Goal: Transaction & Acquisition: Download file/media

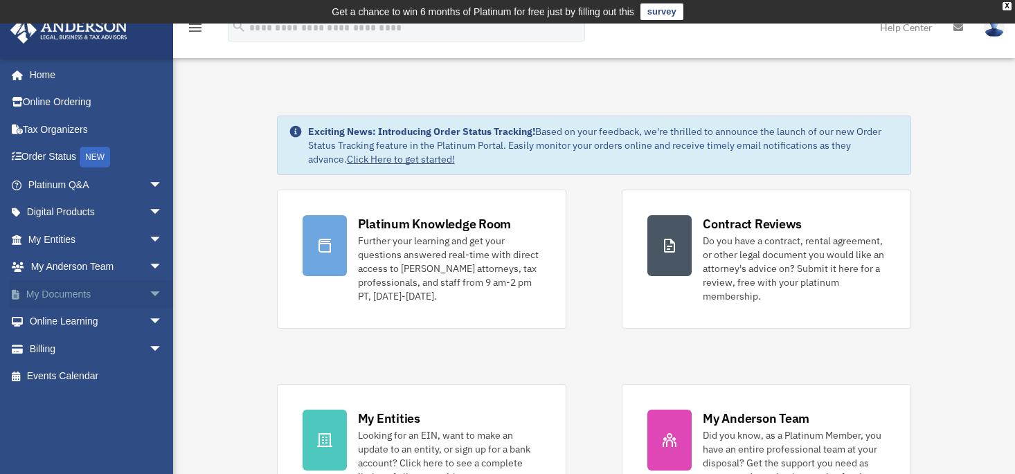
click at [61, 289] on link "My Documents arrow_drop_down" at bounding box center [97, 294] width 174 height 28
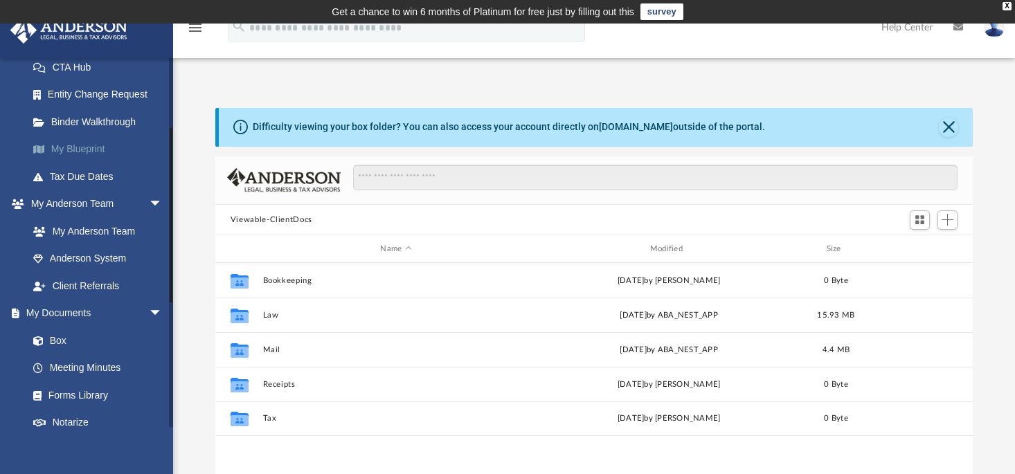
scroll to position [277, 0]
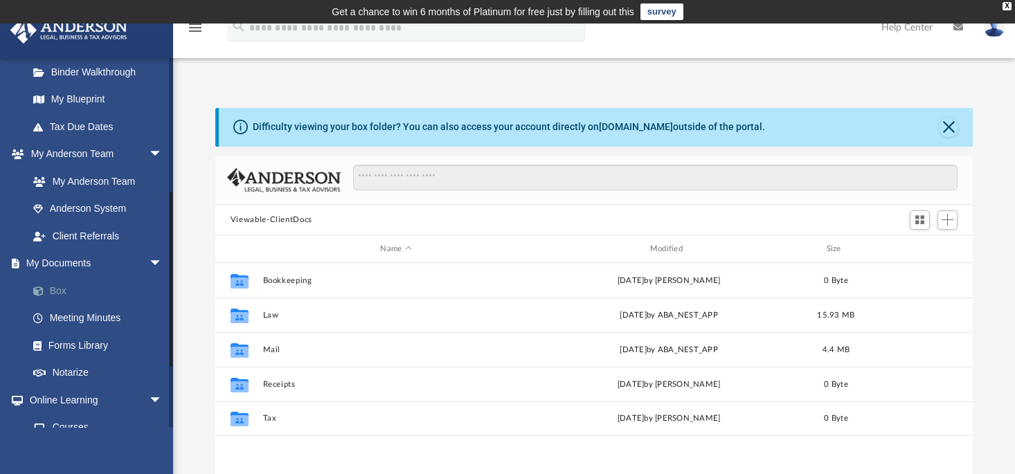
click at [56, 289] on link "Box" at bounding box center [101, 291] width 164 height 28
click at [58, 287] on link "Box" at bounding box center [101, 291] width 164 height 28
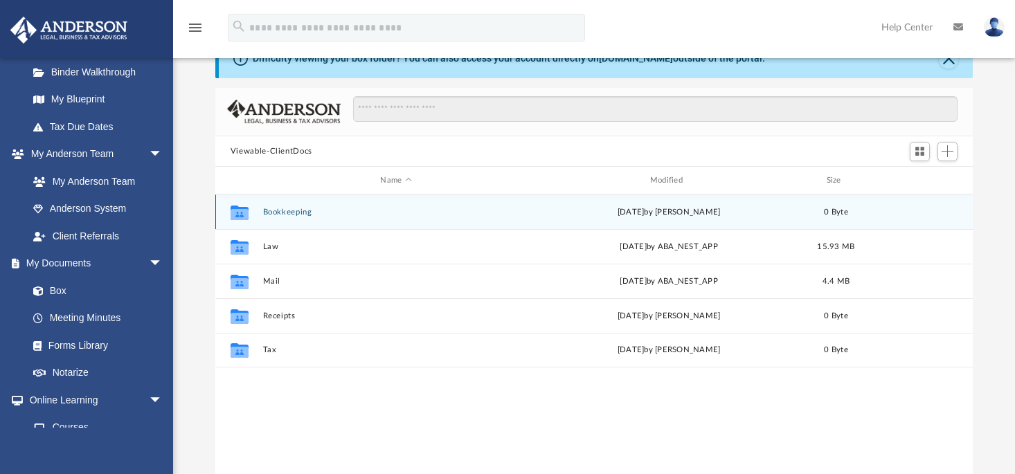
scroll to position [69, 0]
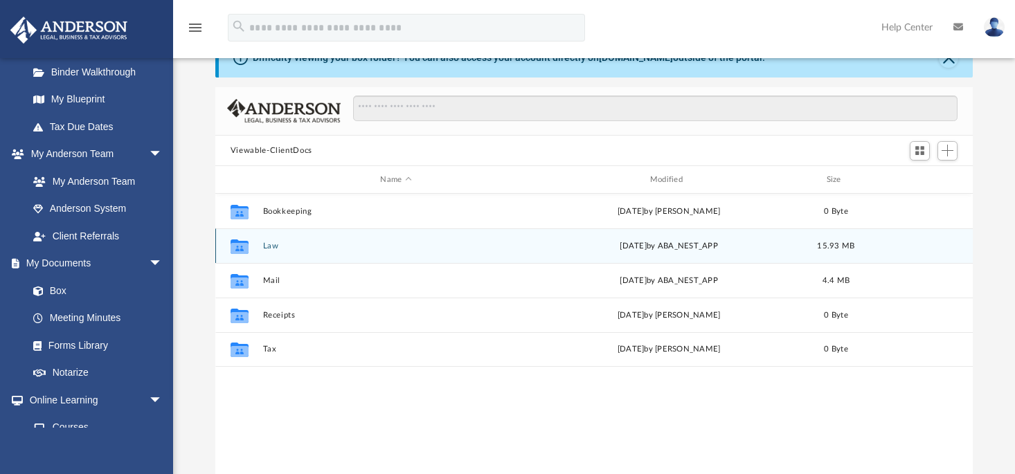
click at [375, 240] on div "Collaborated Folder Law Fri Aug 1 2025 by ABA_NEST_APP 15.93 MB" at bounding box center [594, 246] width 758 height 35
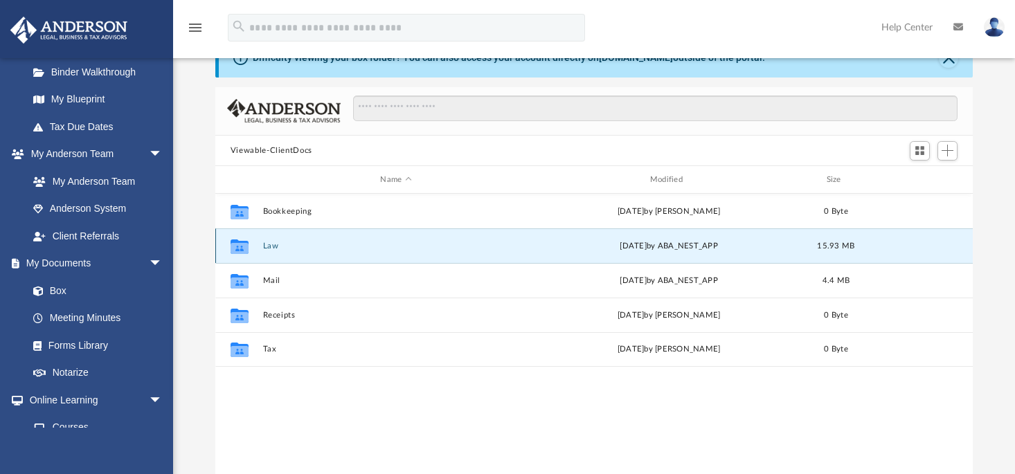
click at [267, 245] on button "Law" at bounding box center [395, 246] width 267 height 9
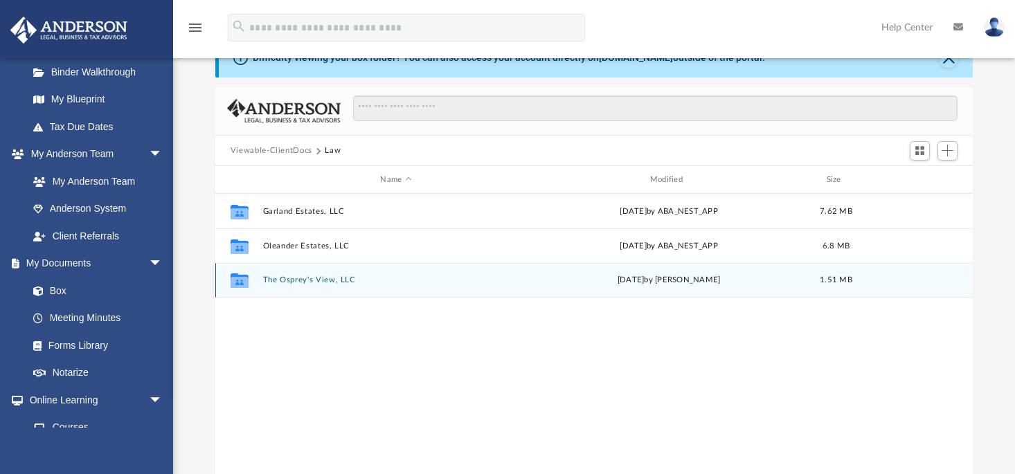
click at [337, 276] on button "The Osprey's View, LLC" at bounding box center [395, 280] width 267 height 9
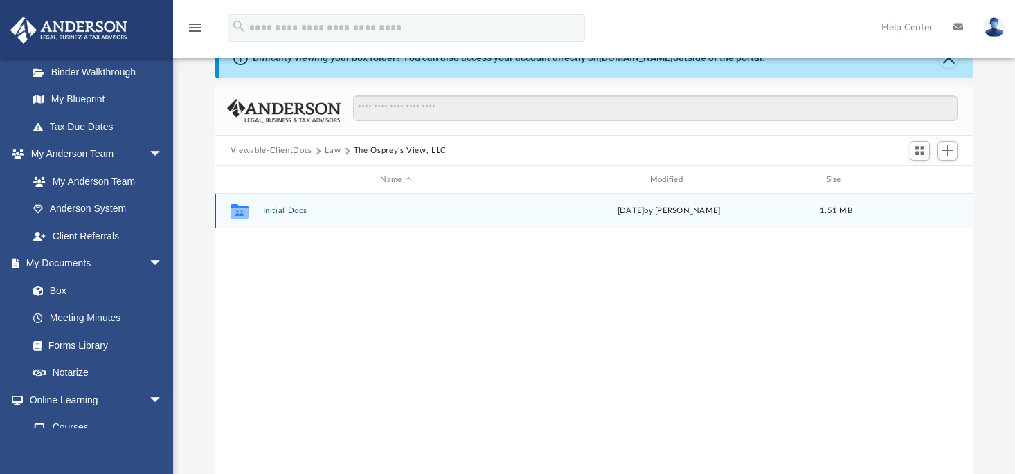
click at [287, 208] on button "Initial Docs" at bounding box center [395, 211] width 267 height 9
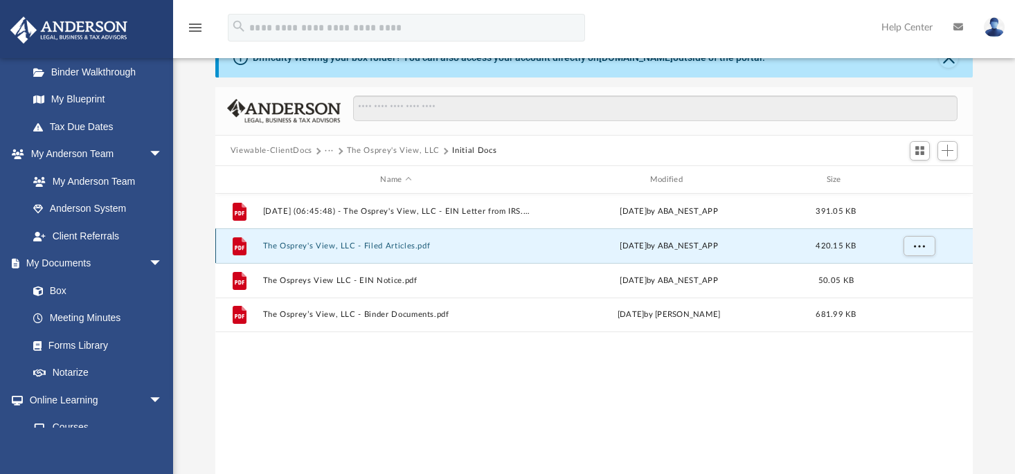
click at [396, 245] on button "The Osprey's View, LLC - Filed Articles.pdf" at bounding box center [395, 246] width 267 height 9
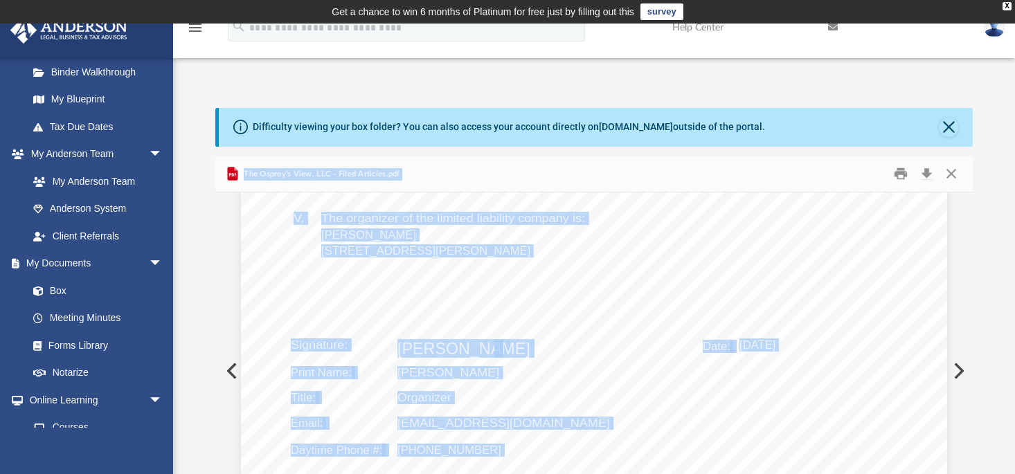
scroll to position [0, 0]
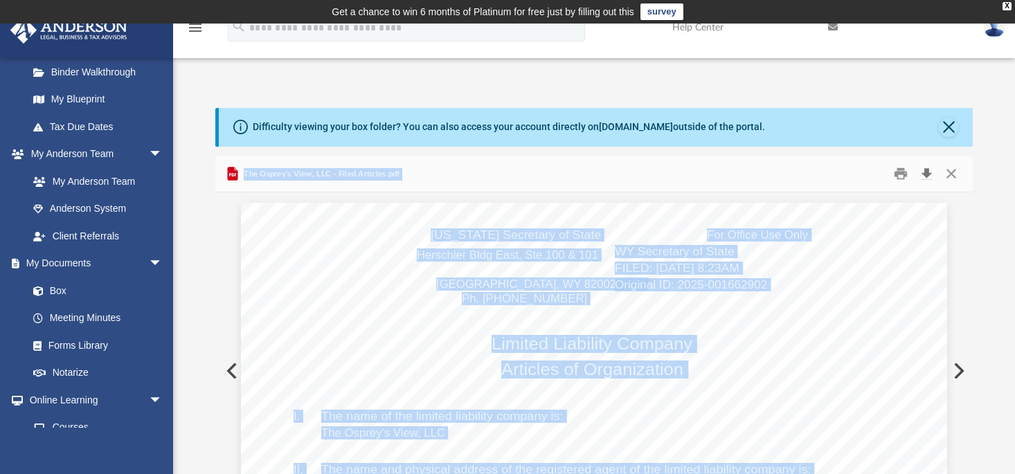
click at [928, 172] on button "Download" at bounding box center [926, 173] width 25 height 21
drag, startPoint x: 951, startPoint y: 172, endPoint x: 926, endPoint y: 172, distance: 24.9
click at [951, 172] on button "Close" at bounding box center [951, 173] width 25 height 21
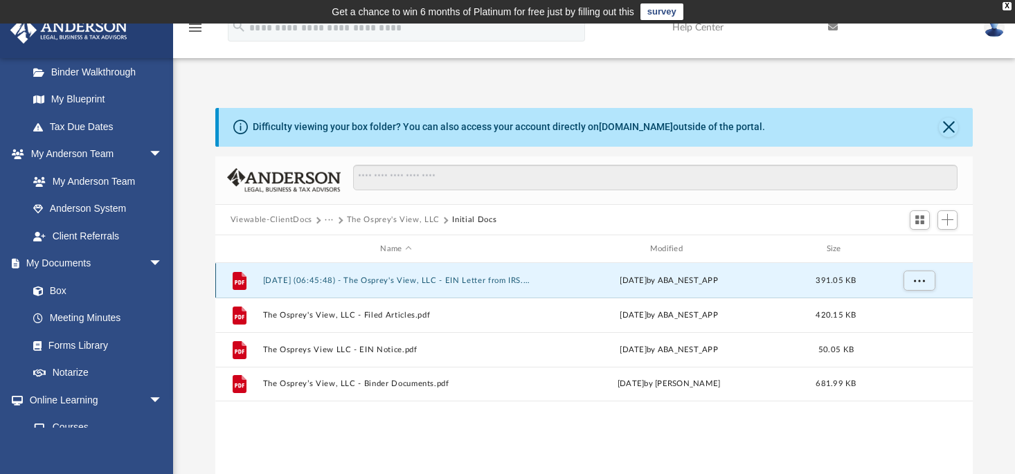
click at [501, 276] on button "2025.05.05 (06:45:48) - The Osprey's View, LLC - EIN Letter from IRS.pdf" at bounding box center [395, 280] width 267 height 9
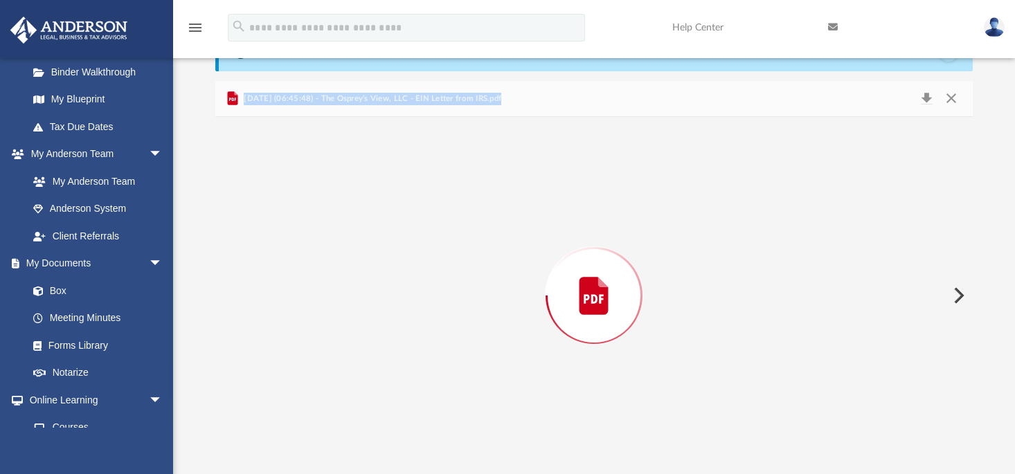
click at [502, 280] on div "Preview" at bounding box center [594, 295] width 758 height 357
click at [928, 97] on button "Download" at bounding box center [926, 98] width 25 height 21
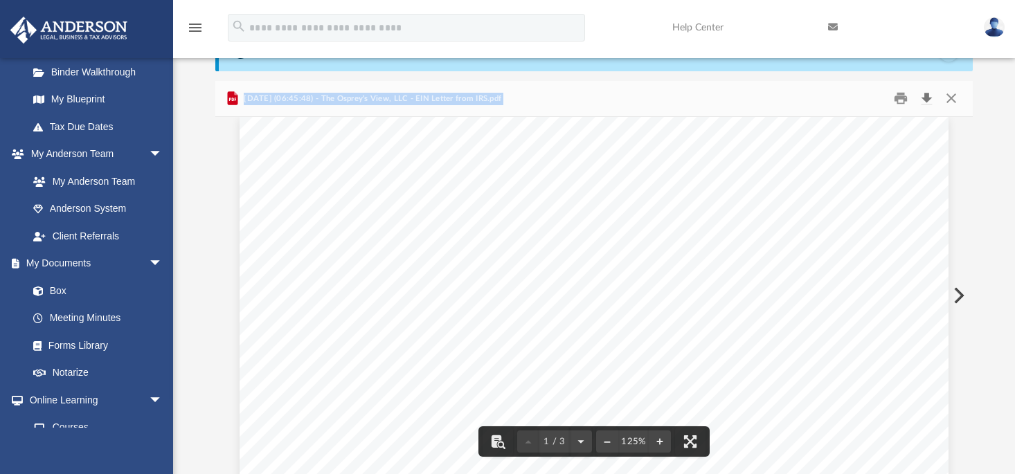
scroll to position [0, 0]
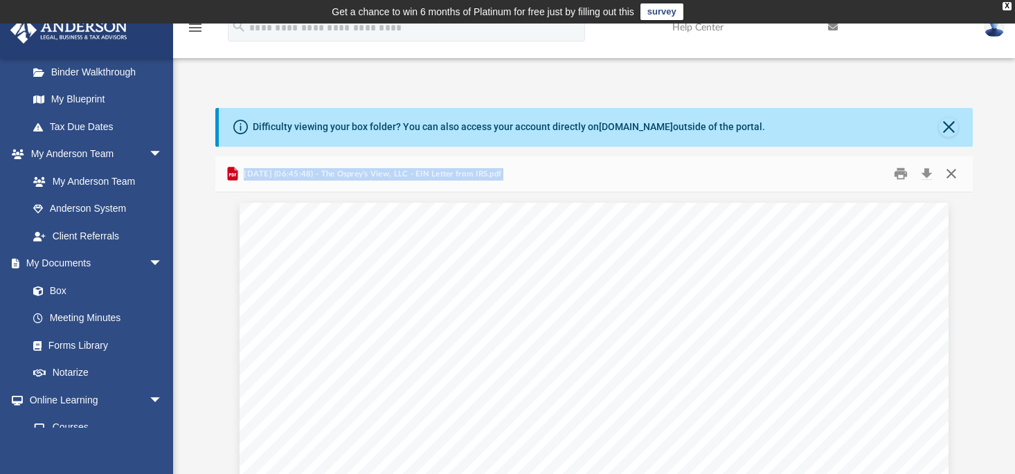
click at [951, 175] on button "Close" at bounding box center [951, 173] width 25 height 21
